Goal: Task Accomplishment & Management: Use online tool/utility

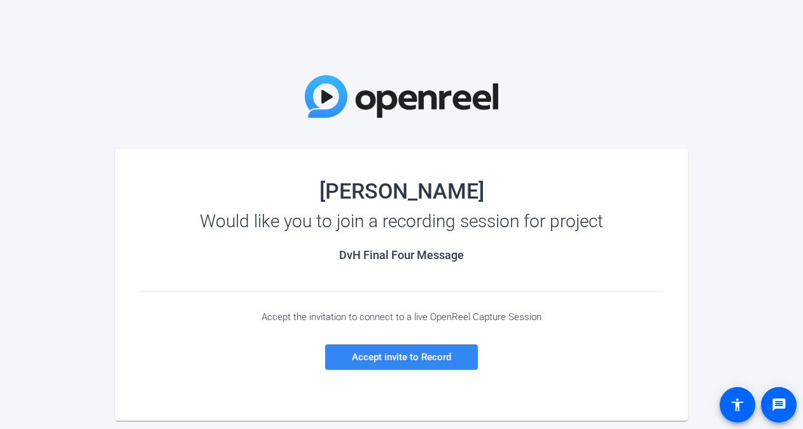
click at [412, 357] on span "Accept invite to Record" at bounding box center [401, 356] width 99 height 11
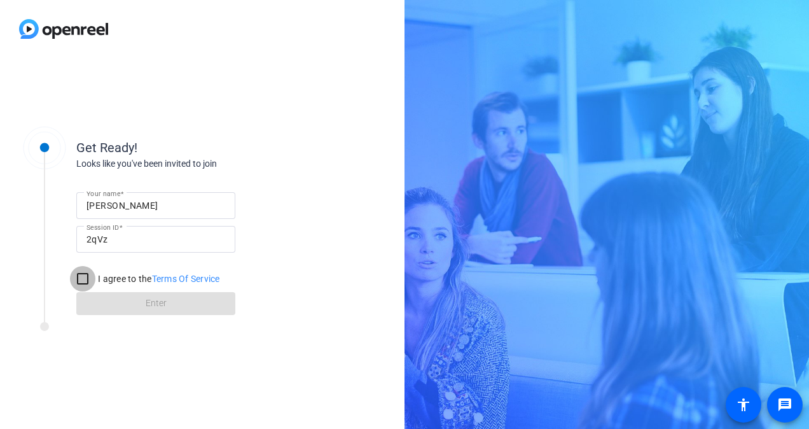
click at [80, 280] on input "I agree to the Terms Of Service" at bounding box center [82, 278] width 25 height 25
checkbox input "true"
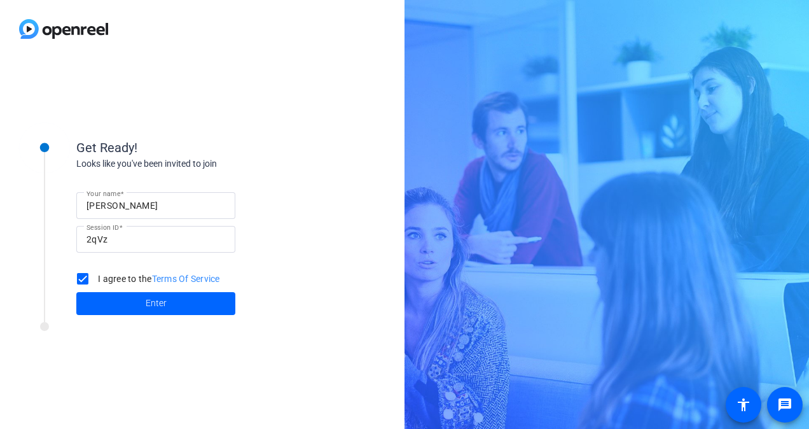
click at [151, 303] on span "Enter" at bounding box center [156, 302] width 21 height 13
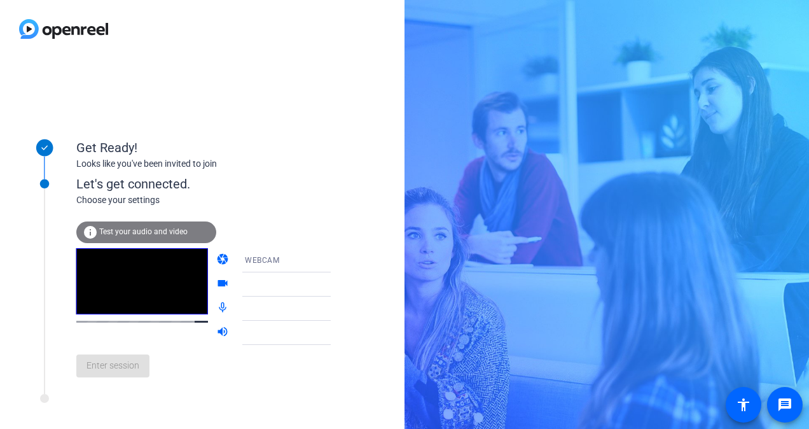
click at [143, 229] on span "Test your audio and video" at bounding box center [143, 231] width 88 height 9
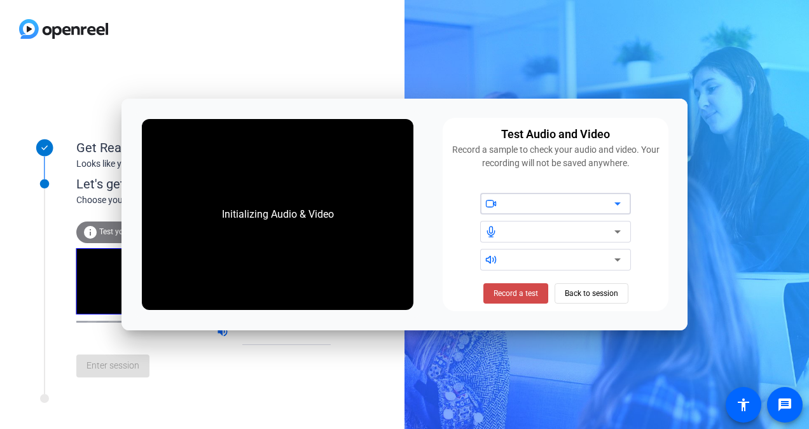
click at [527, 295] on span "Record a test" at bounding box center [516, 293] width 45 height 11
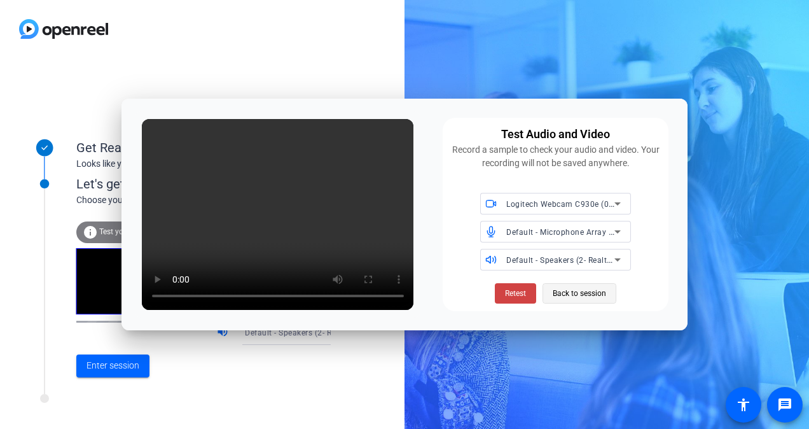
click at [597, 295] on span "Back to session" at bounding box center [579, 293] width 53 height 24
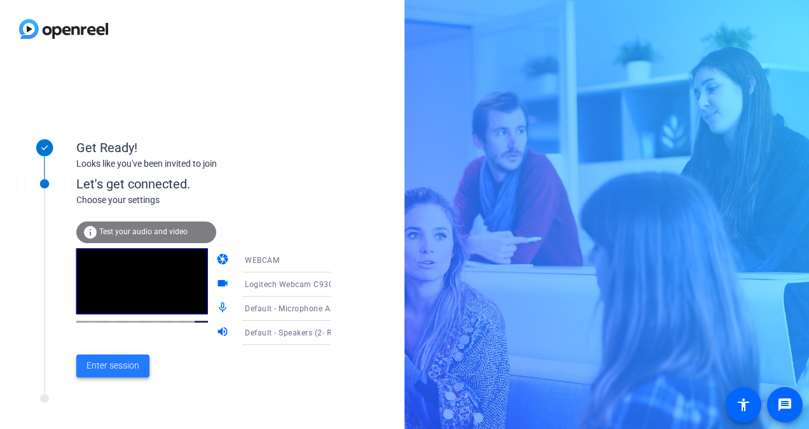
click at [113, 370] on span "Enter session" at bounding box center [113, 365] width 53 height 13
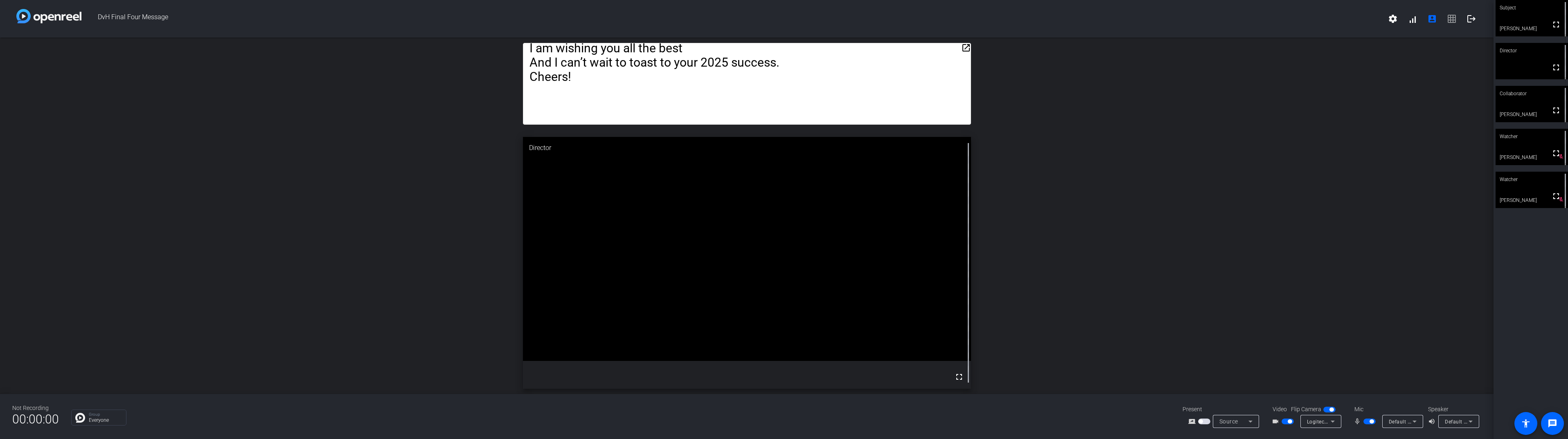
drag, startPoint x: 783, startPoint y: 90, endPoint x: 790, endPoint y: 111, distance: 22.1
drag, startPoint x: 968, startPoint y: 48, endPoint x: 980, endPoint y: 62, distance: 18.4
click at [520, 62] on div "open_in_new Team, congratulations on a great 2025 so far! [PERSON_NAME] tells m…" at bounding box center [747, 216] width 1493 height 357
click at [520, 47] on mat-icon "open_in_new" at bounding box center [966, 48] width 10 height 10
